Goal: Use online tool/utility: Utilize a website feature to perform a specific function

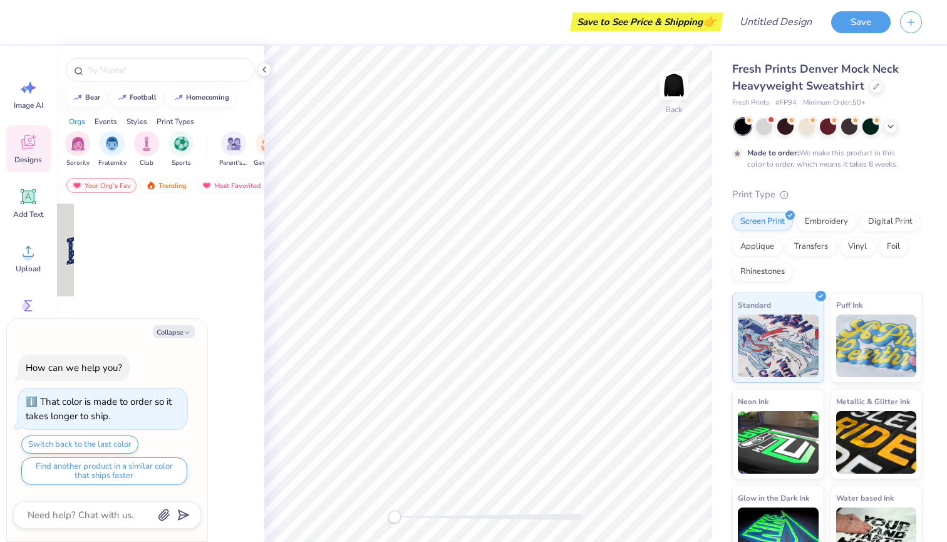
type textarea "x"
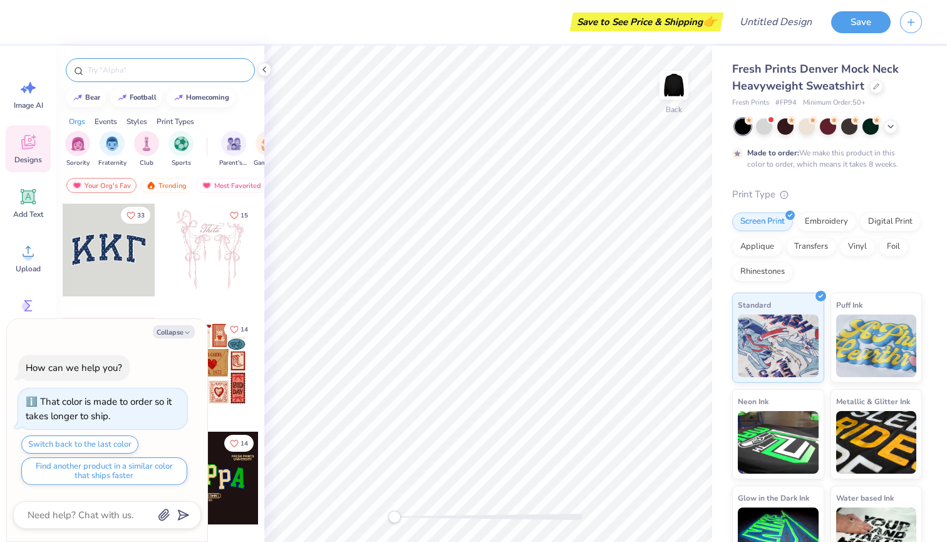
click at [137, 71] on input "text" at bounding box center [166, 70] width 160 height 13
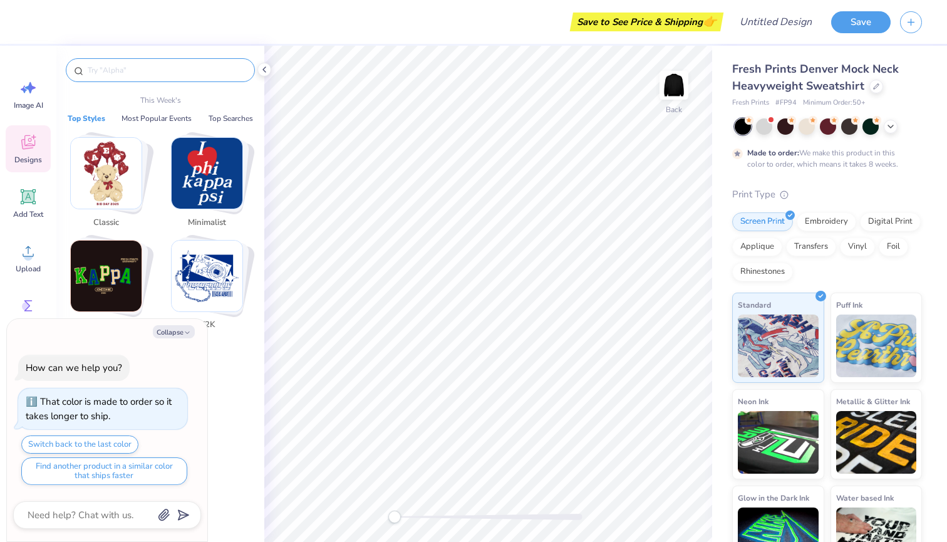
type input "l"
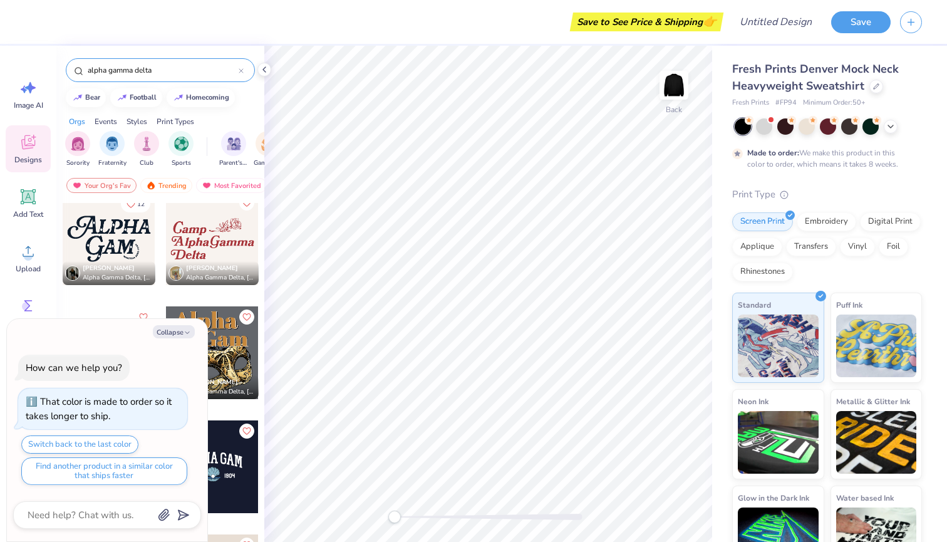
scroll to position [2053, 0]
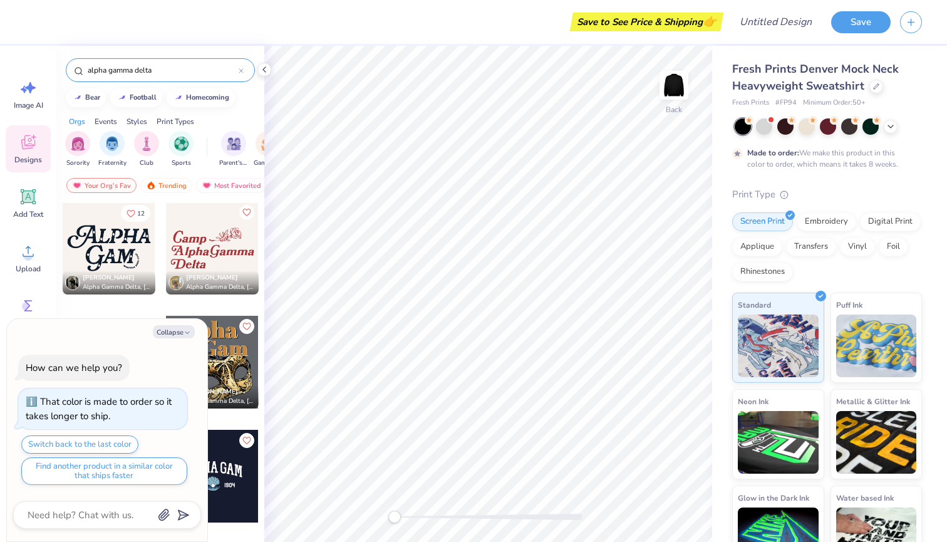
type input "alpha gamma delta"
click at [133, 238] on div at bounding box center [109, 248] width 93 height 93
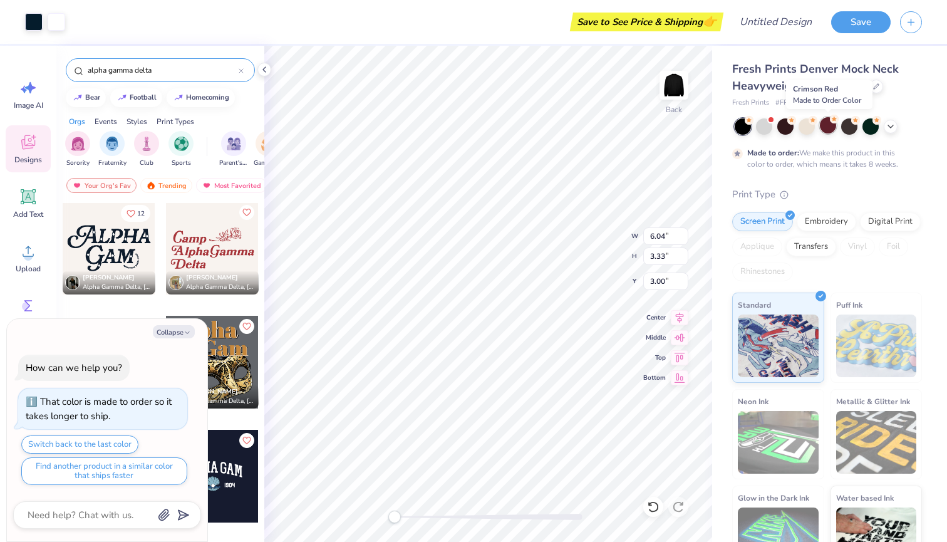
click at [827, 125] on div at bounding box center [828, 125] width 16 height 16
type textarea "x"
type input "10.65"
type input "5.58"
type input "4.31"
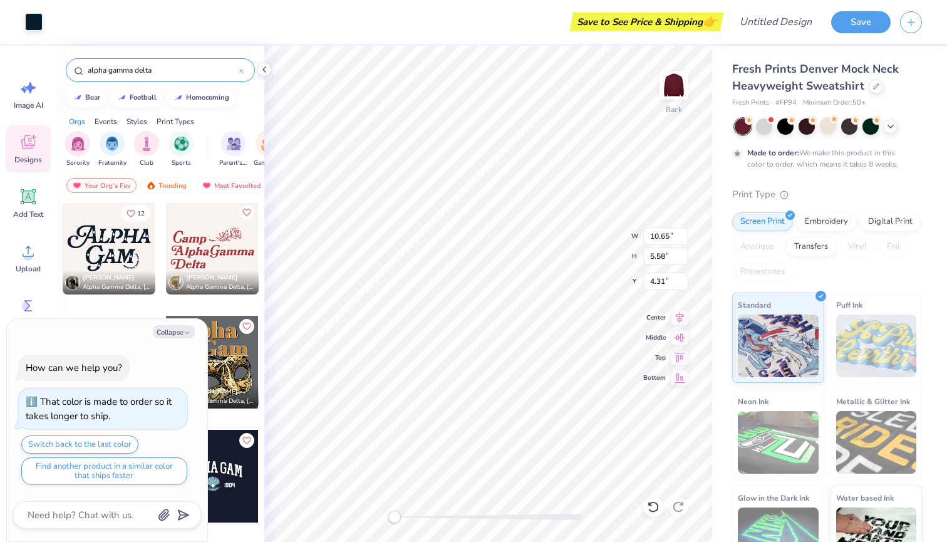
type textarea "x"
type input "2.63"
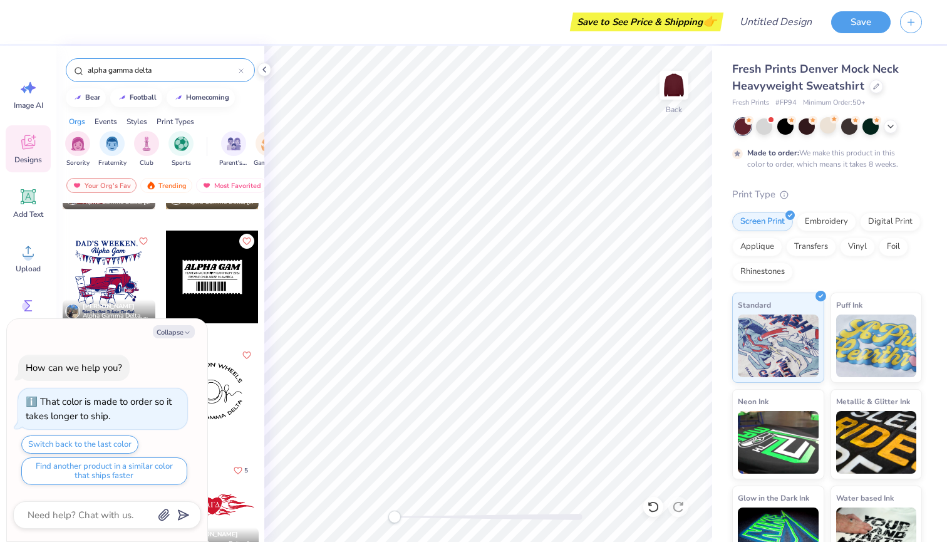
scroll to position [92, 0]
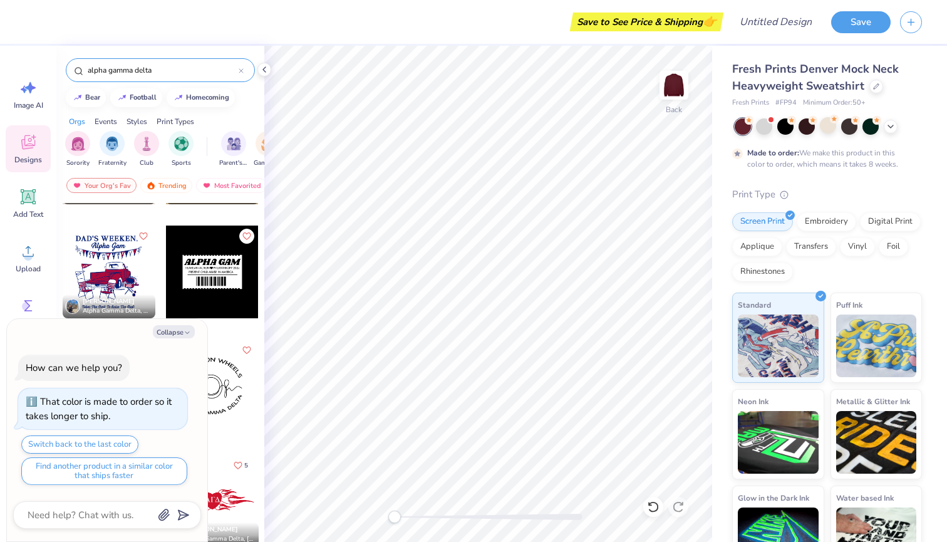
click at [211, 253] on div at bounding box center [212, 271] width 93 height 93
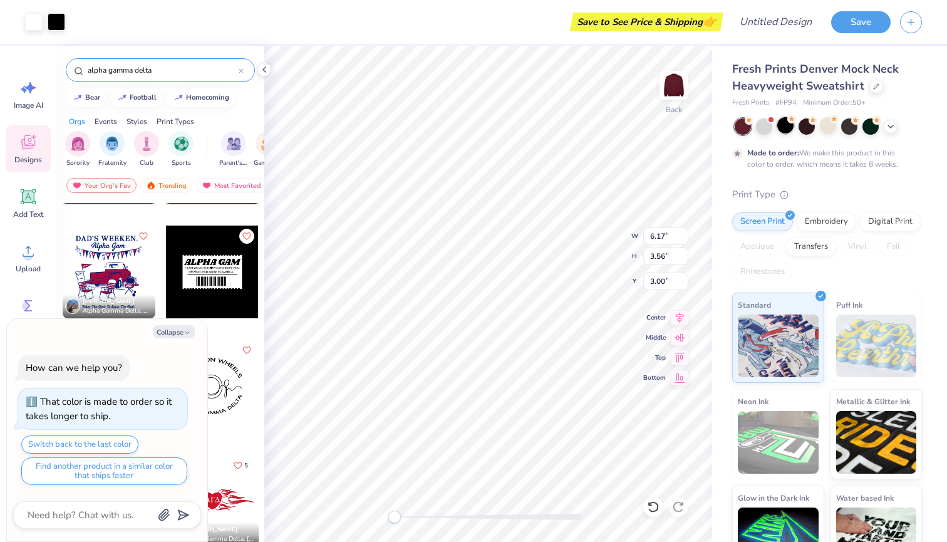
click at [785, 121] on div at bounding box center [785, 125] width 16 height 16
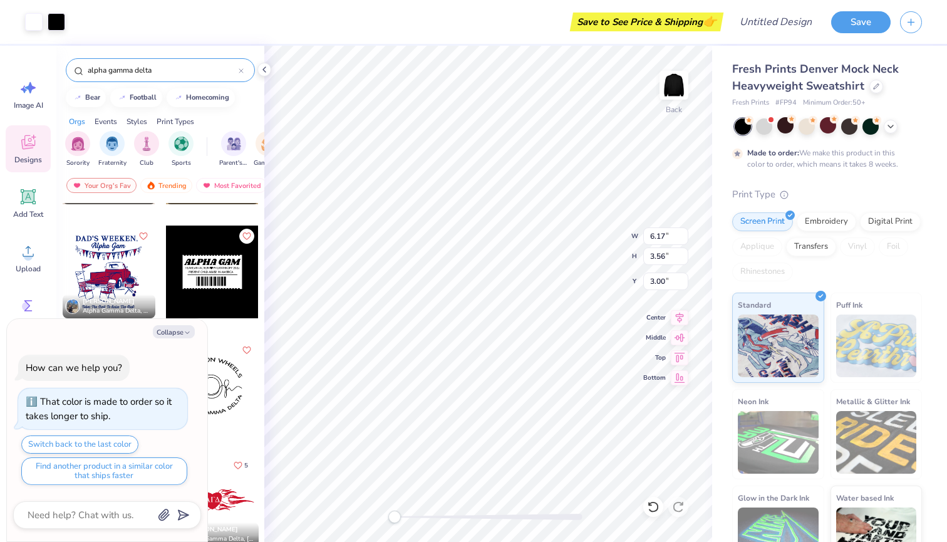
type textarea "x"
type input "7.80"
type input "4.66"
type input "3.62"
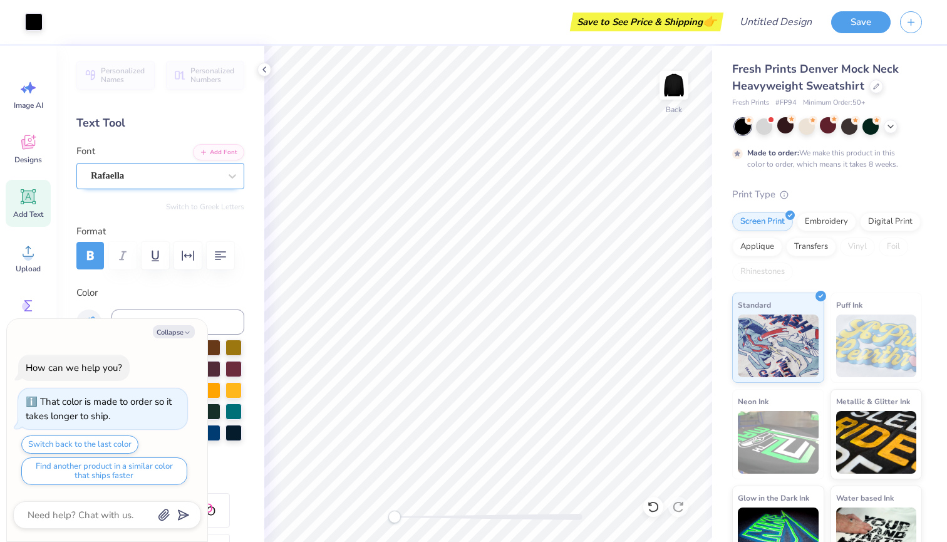
scroll to position [0, 0]
click at [153, 181] on div "Rafaella" at bounding box center [155, 175] width 131 height 19
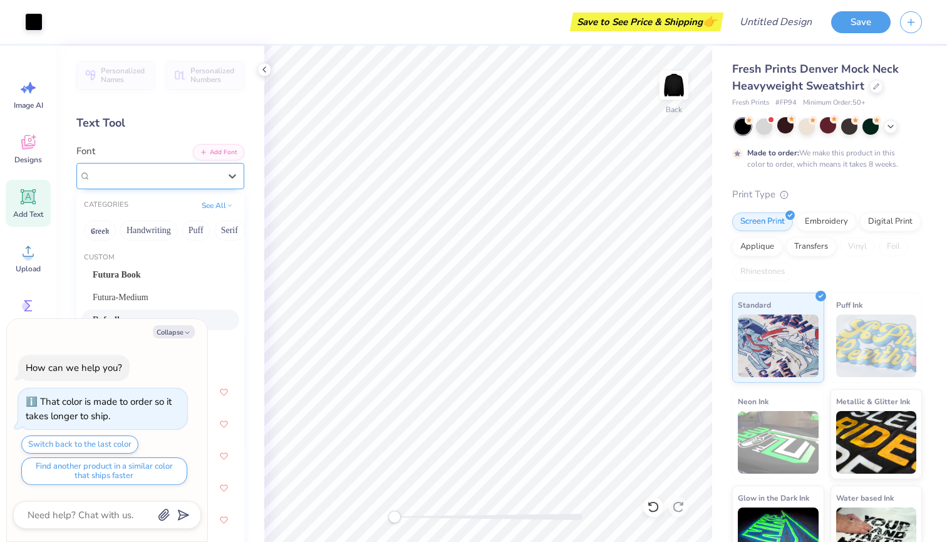
type textarea "x"
click at [153, 181] on div "Rafaella" at bounding box center [155, 175] width 129 height 14
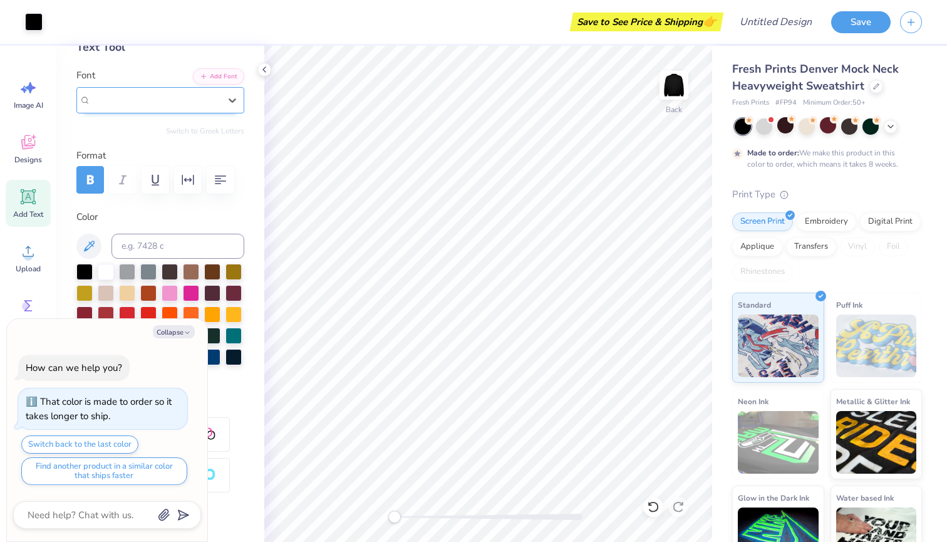
scroll to position [78, 0]
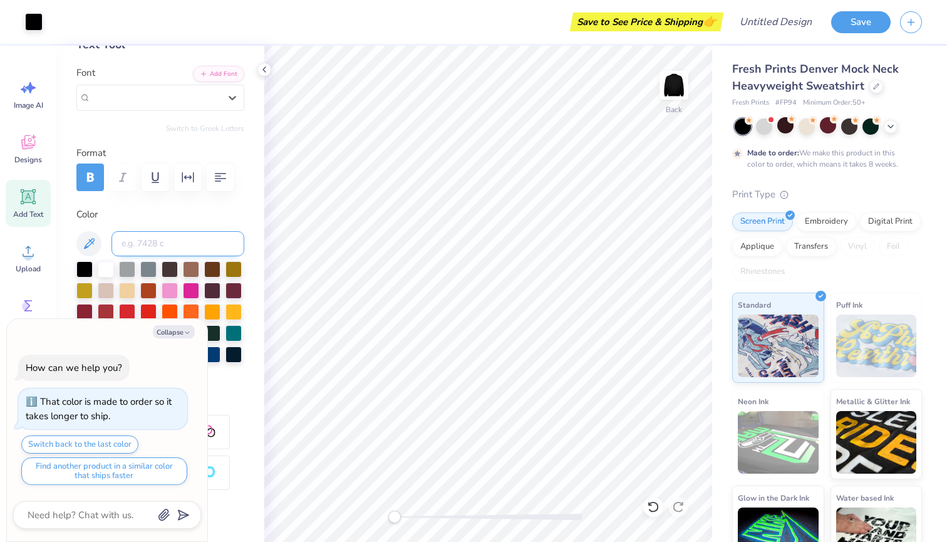
click at [155, 241] on input at bounding box center [177, 243] width 133 height 25
type input "AGD"
click at [83, 307] on div at bounding box center [84, 310] width 16 height 16
type textarea "x"
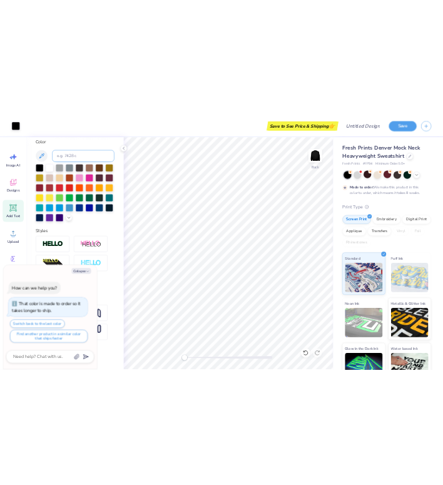
scroll to position [236, 0]
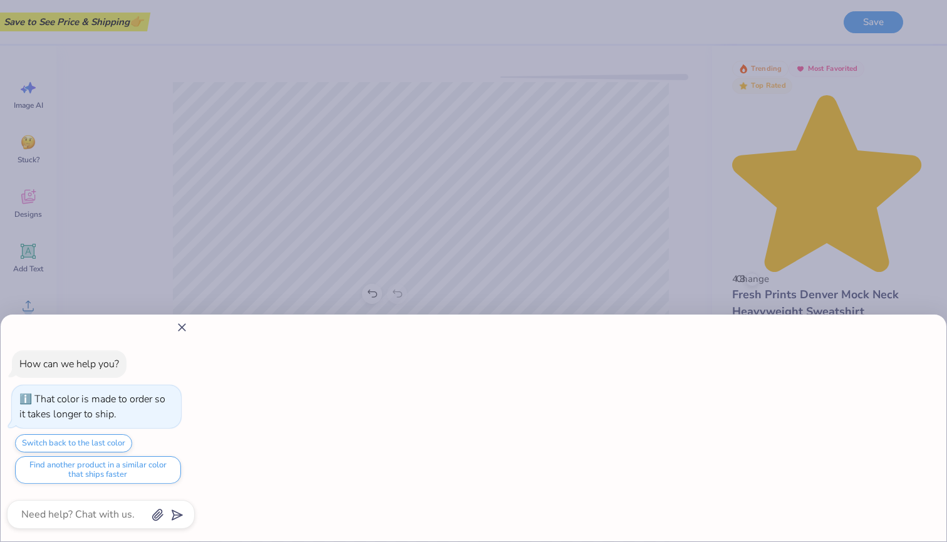
type textarea "x"
